Goal: Check status: Check status

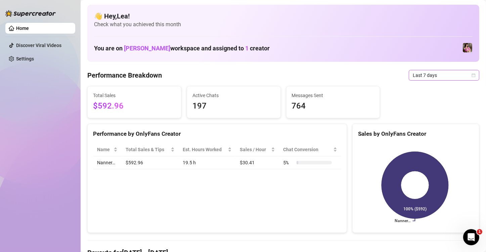
click at [472, 76] on icon "calendar" at bounding box center [474, 75] width 4 height 4
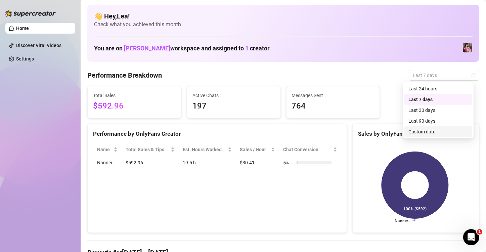
click at [433, 134] on div "Custom date" at bounding box center [439, 131] width 60 height 7
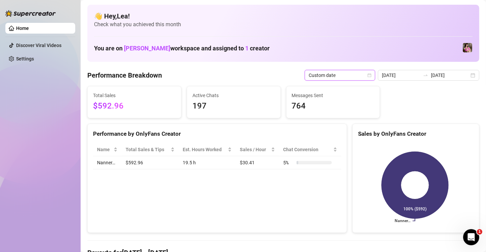
type input "2025-08-07"
click at [239, 82] on td "7" at bounding box center [239, 82] width 0 height 0
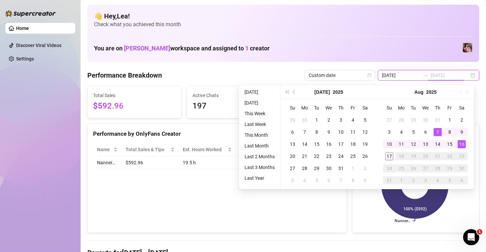
type input "2025-08-17"
click at [390, 157] on div "17" at bounding box center [390, 156] width 8 height 8
click at [390, 157] on rect at bounding box center [415, 185] width 114 height 84
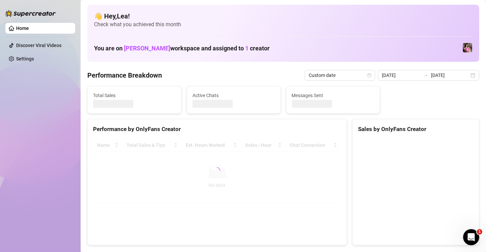
type input "2025-08-07"
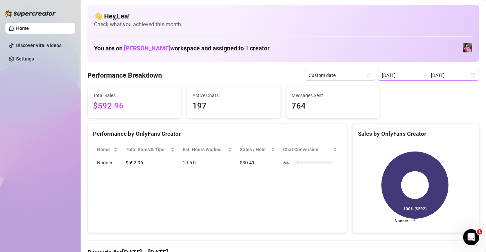
click at [469, 76] on div "2025-08-07 2025-08-17" at bounding box center [429, 75] width 102 height 11
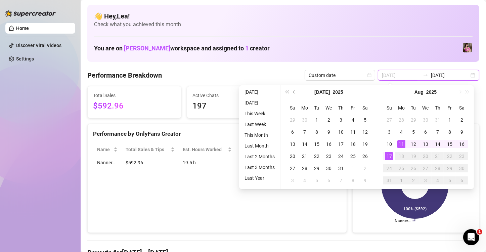
type input "2025-08-17"
click at [392, 156] on div "17" at bounding box center [390, 156] width 8 height 8
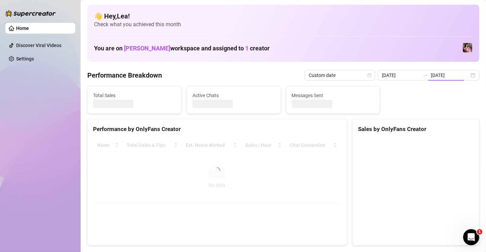
type input "2025-08-17"
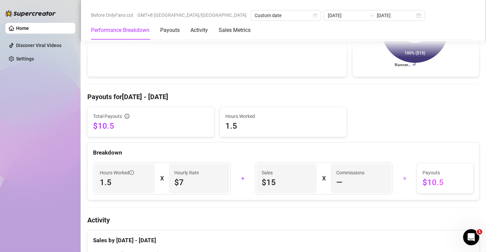
scroll to position [157, 0]
